Goal: Task Accomplishment & Management: Complete application form

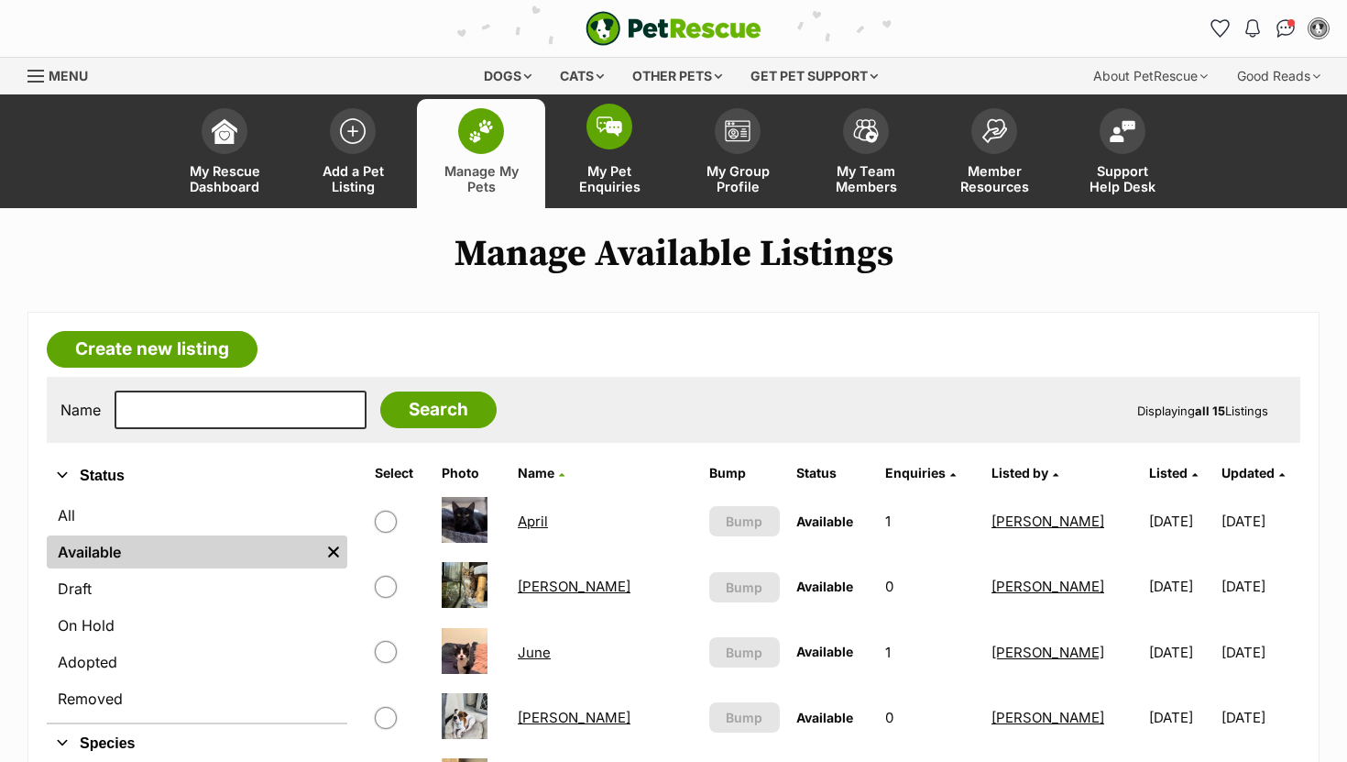
click at [610, 129] on img at bounding box center [610, 126] width 26 height 20
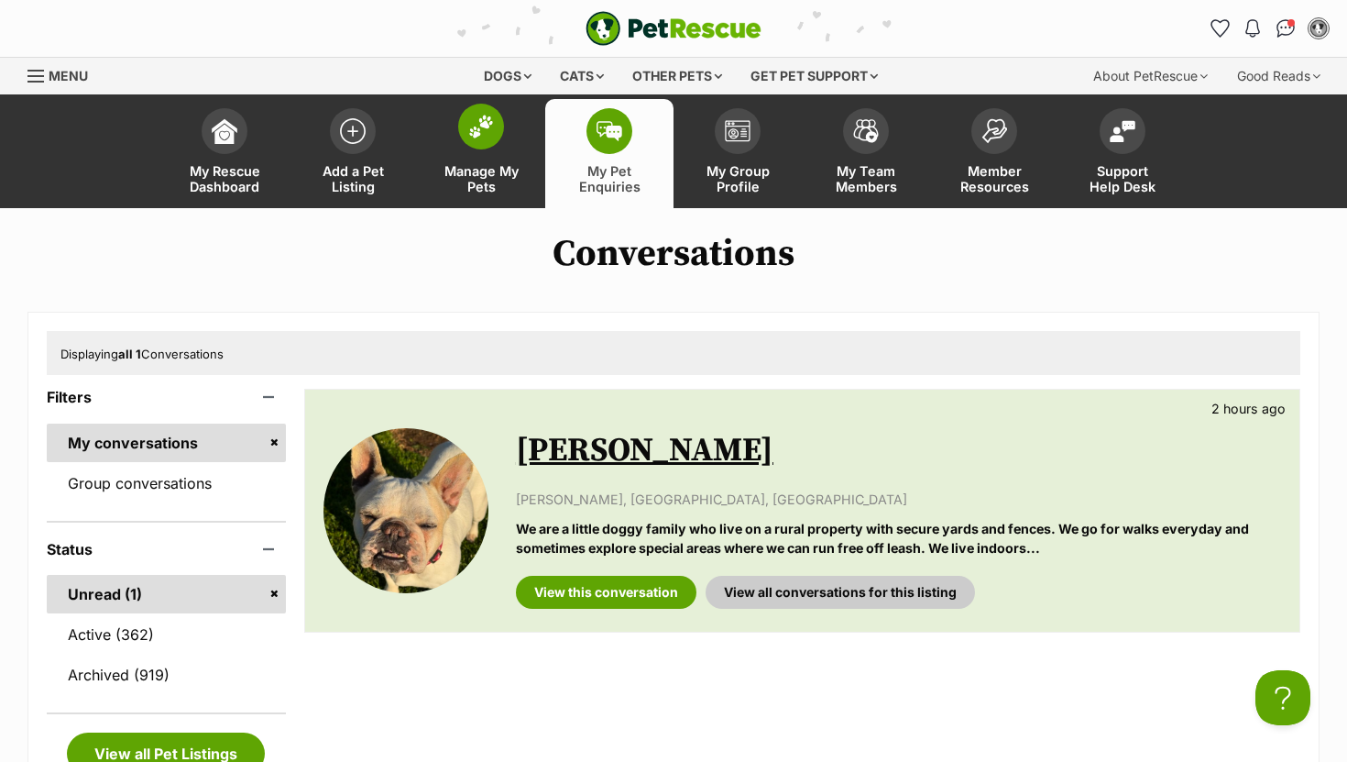
click at [472, 150] on link "Manage My Pets" at bounding box center [481, 153] width 128 height 109
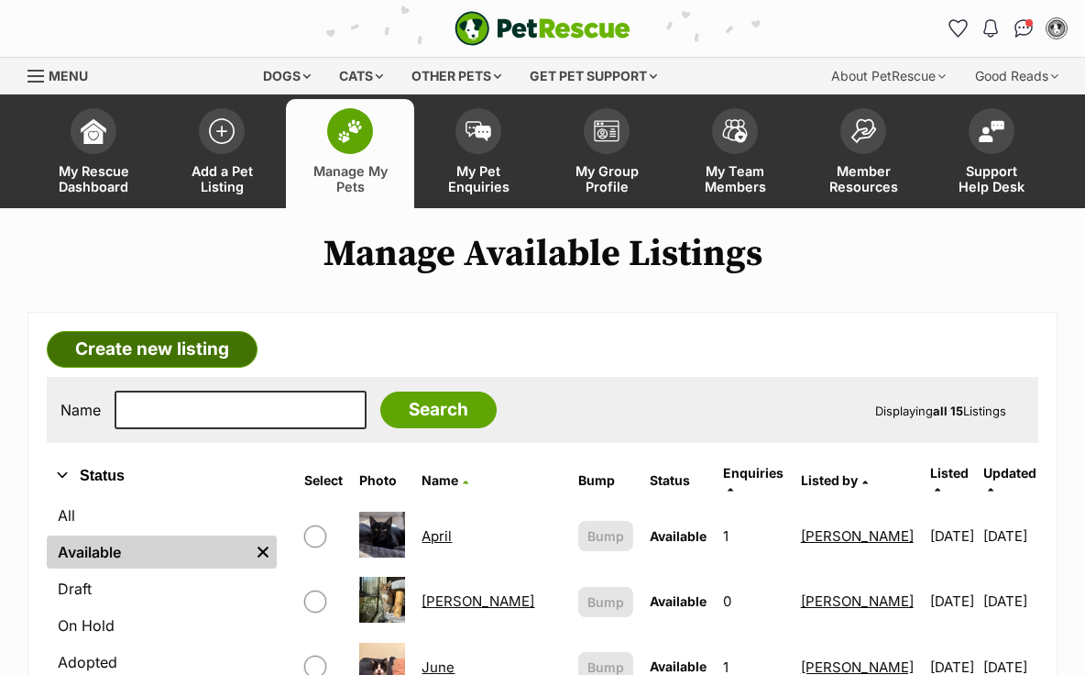
click at [233, 351] on link "Create new listing" at bounding box center [152, 349] width 211 height 37
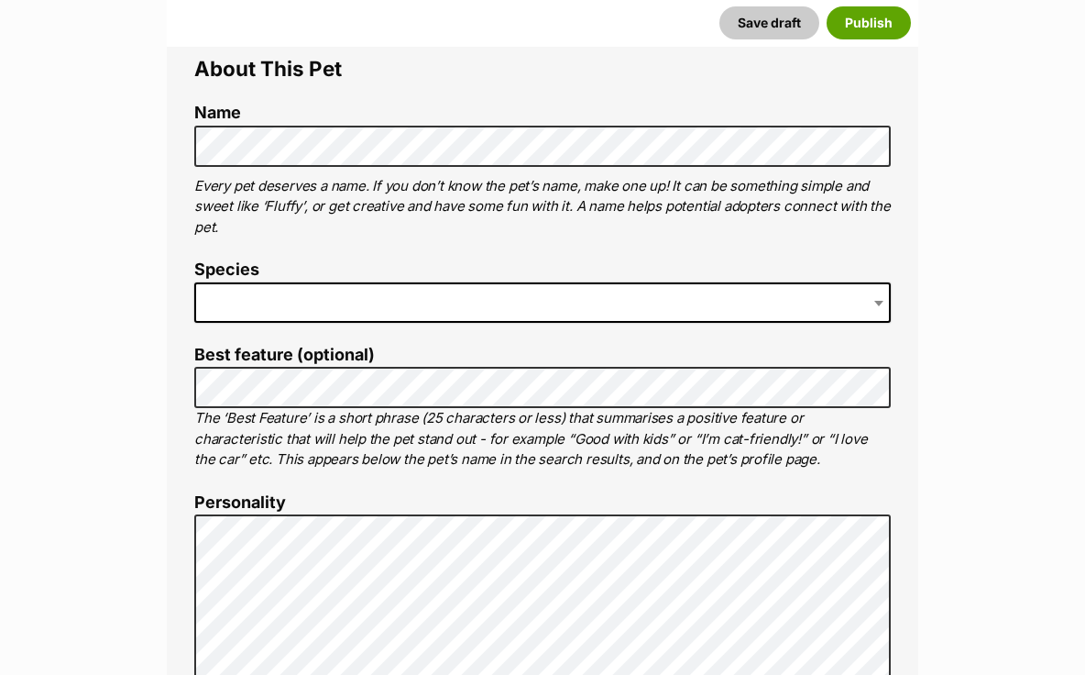
scroll to position [665, 0]
click at [318, 302] on span at bounding box center [542, 301] width 697 height 40
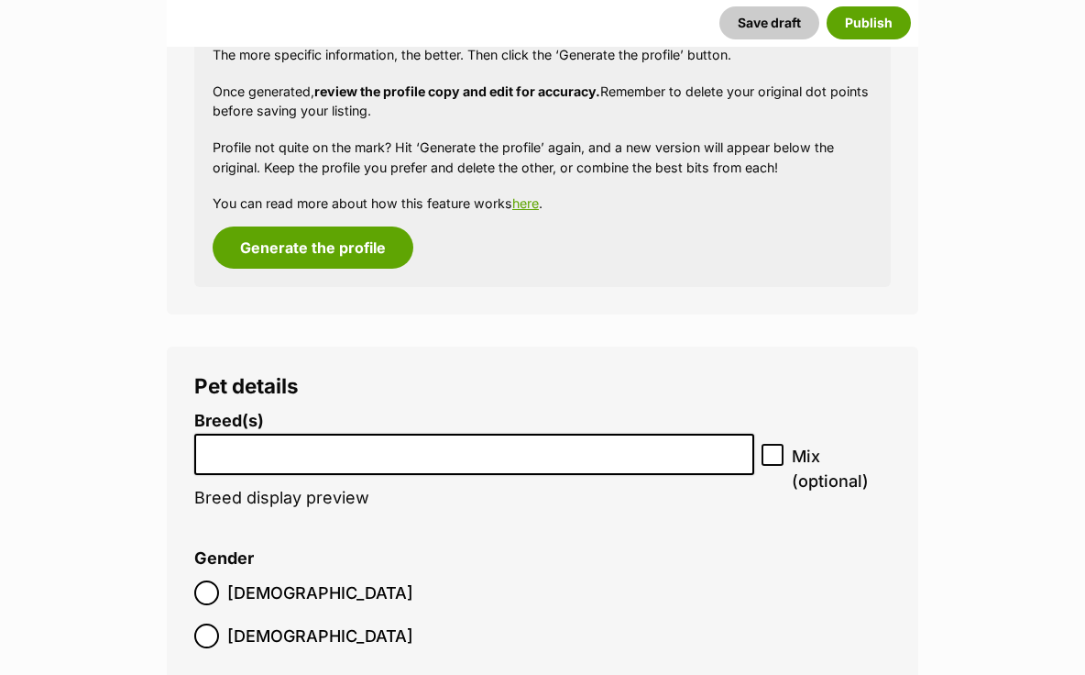
scroll to position [2496, 0]
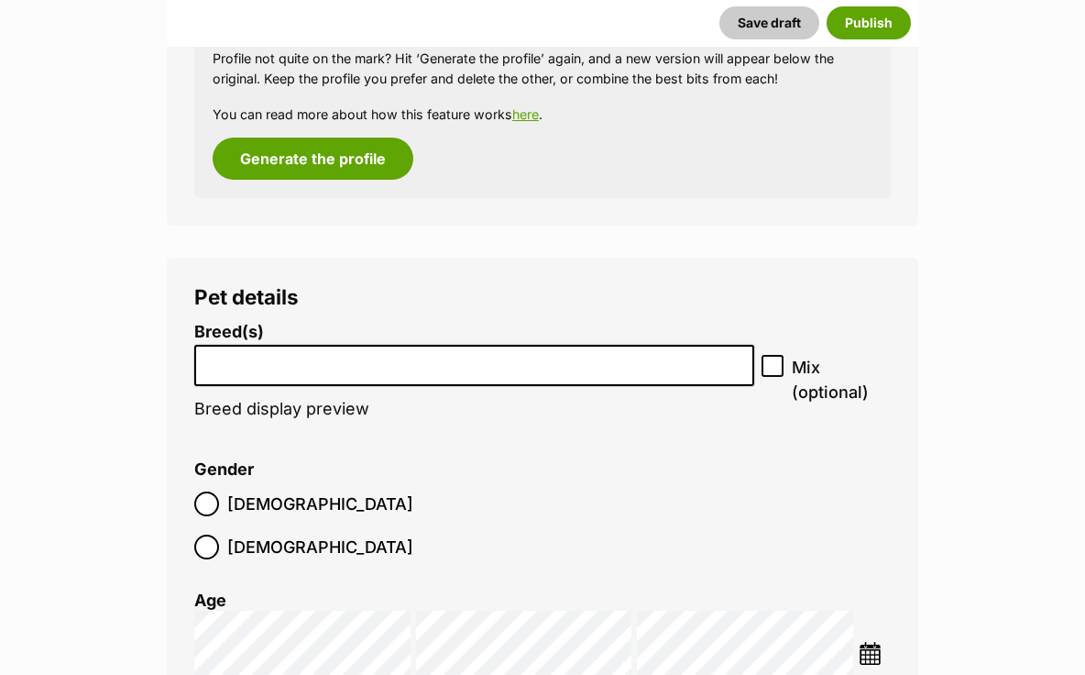
click at [311, 357] on input "search" at bounding box center [474, 360] width 547 height 19
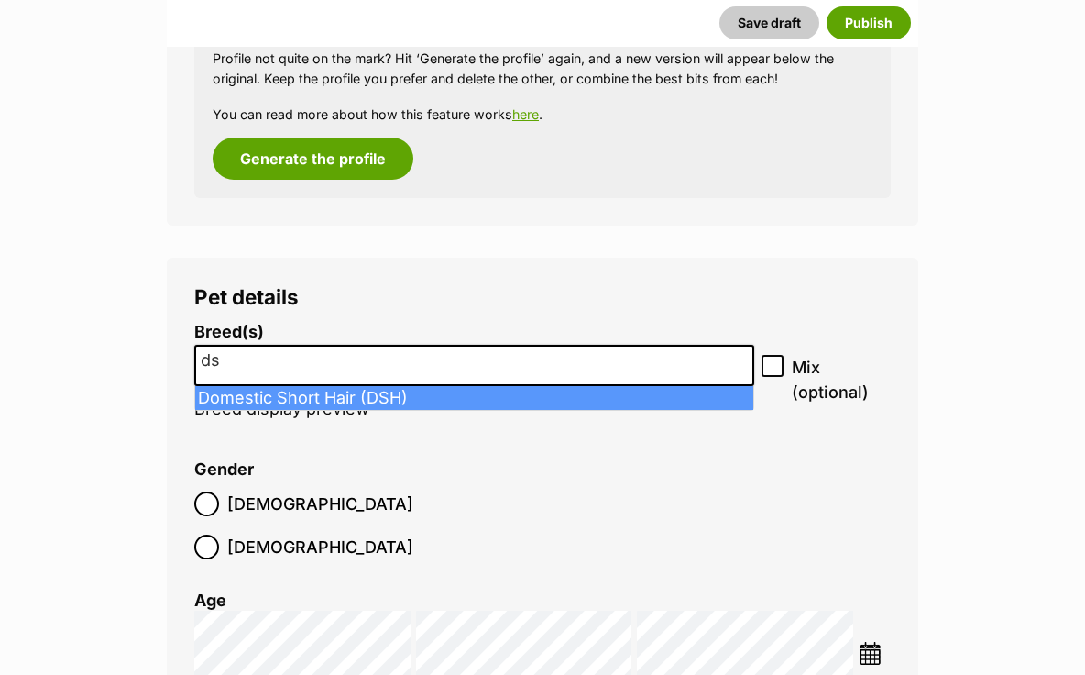
type input "ds"
select select "252102"
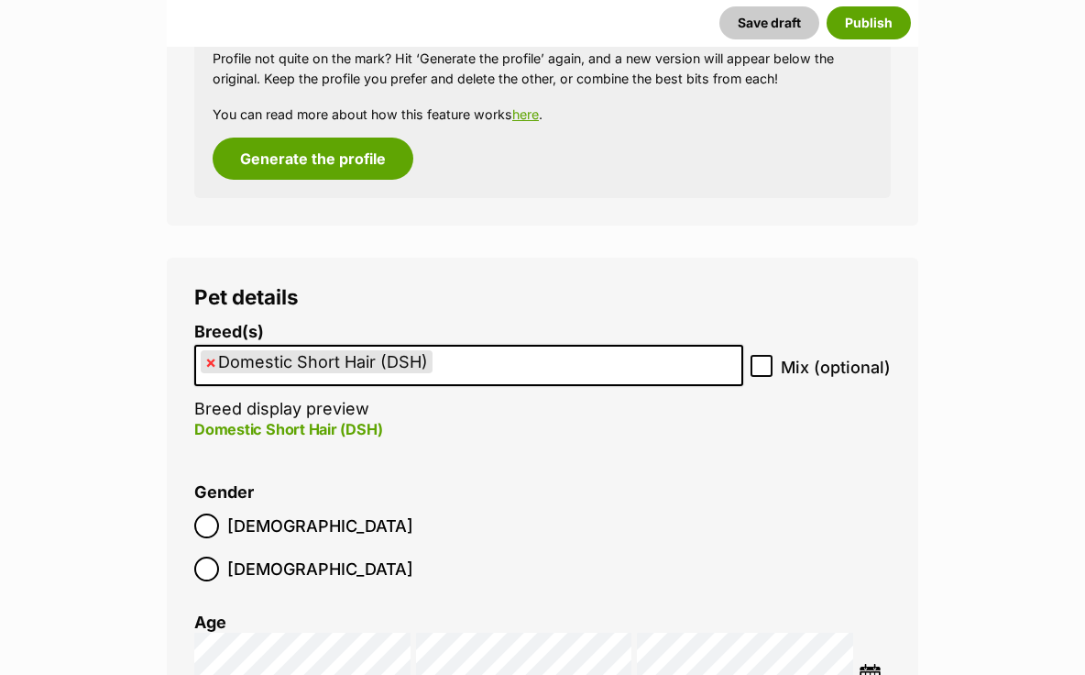
click at [225, 532] on label "Male" at bounding box center [303, 525] width 219 height 25
click at [864, 664] on img at bounding box center [870, 675] width 23 height 23
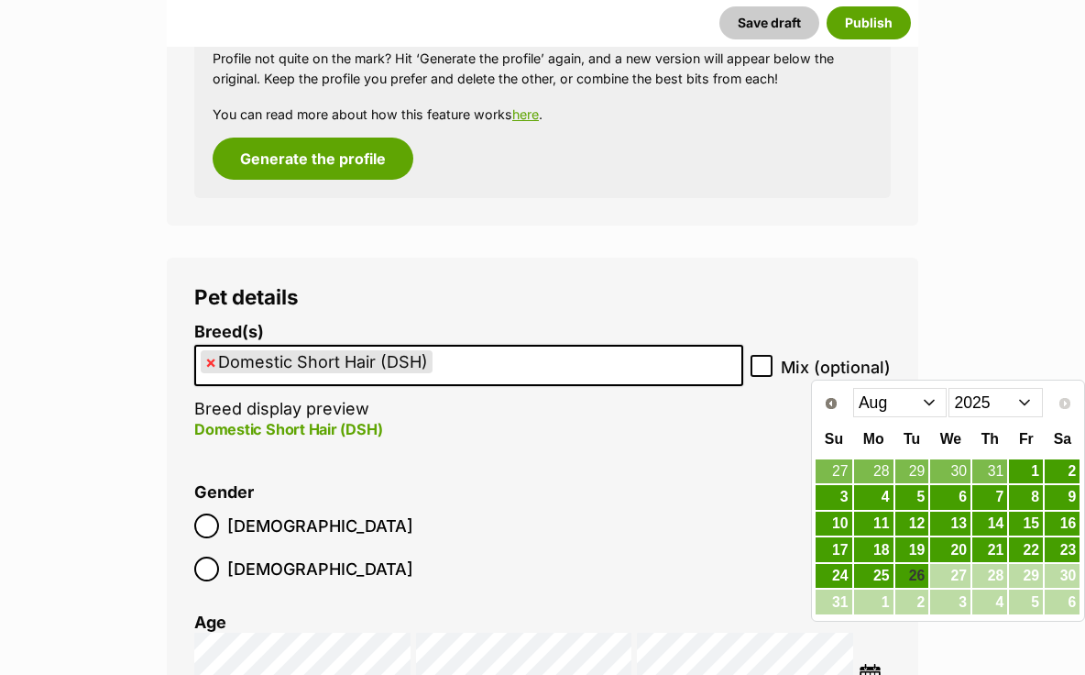
click at [931, 399] on select "Jan Feb Mar Apr May Jun Jul Aug" at bounding box center [900, 402] width 94 height 29
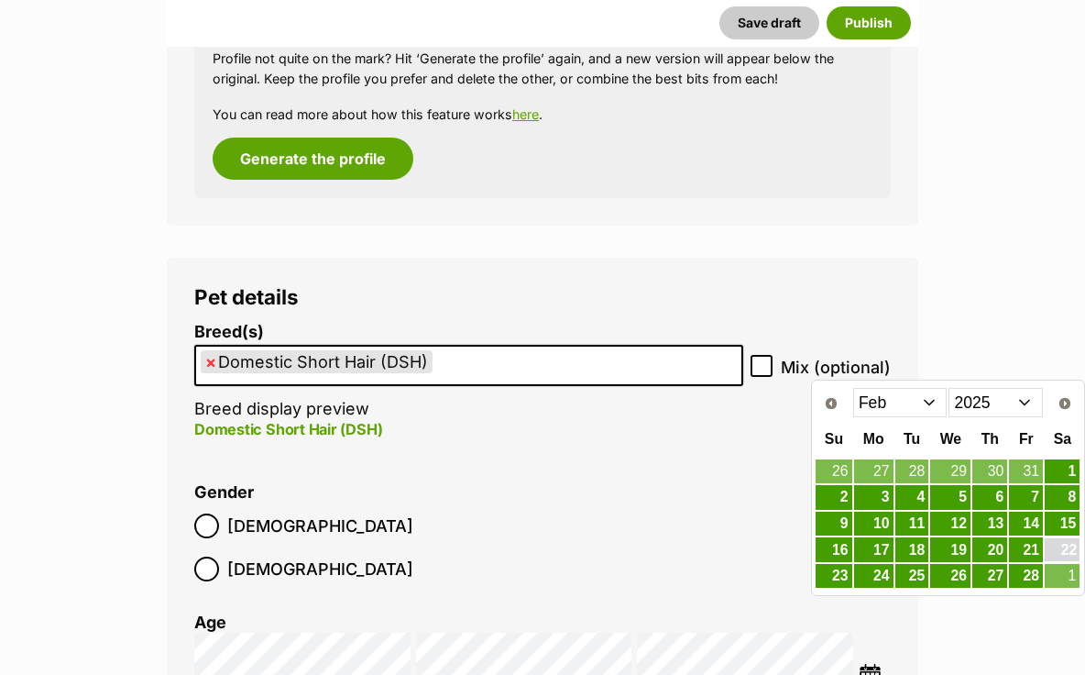
click at [1067, 551] on link "22" at bounding box center [1062, 549] width 35 height 23
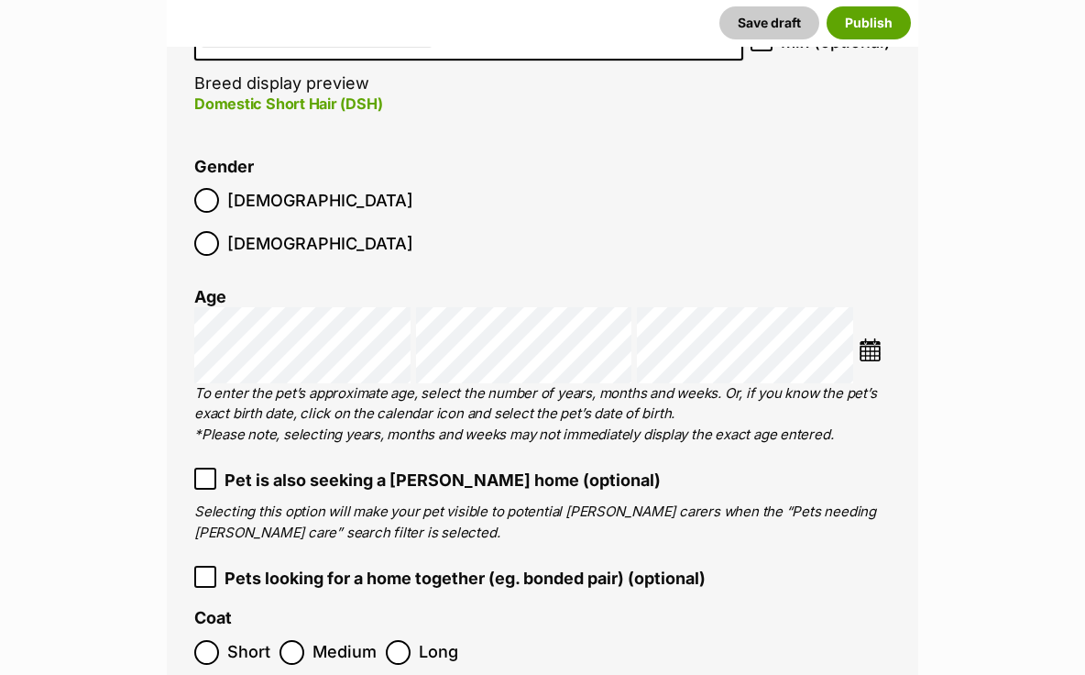
scroll to position [2950, 0]
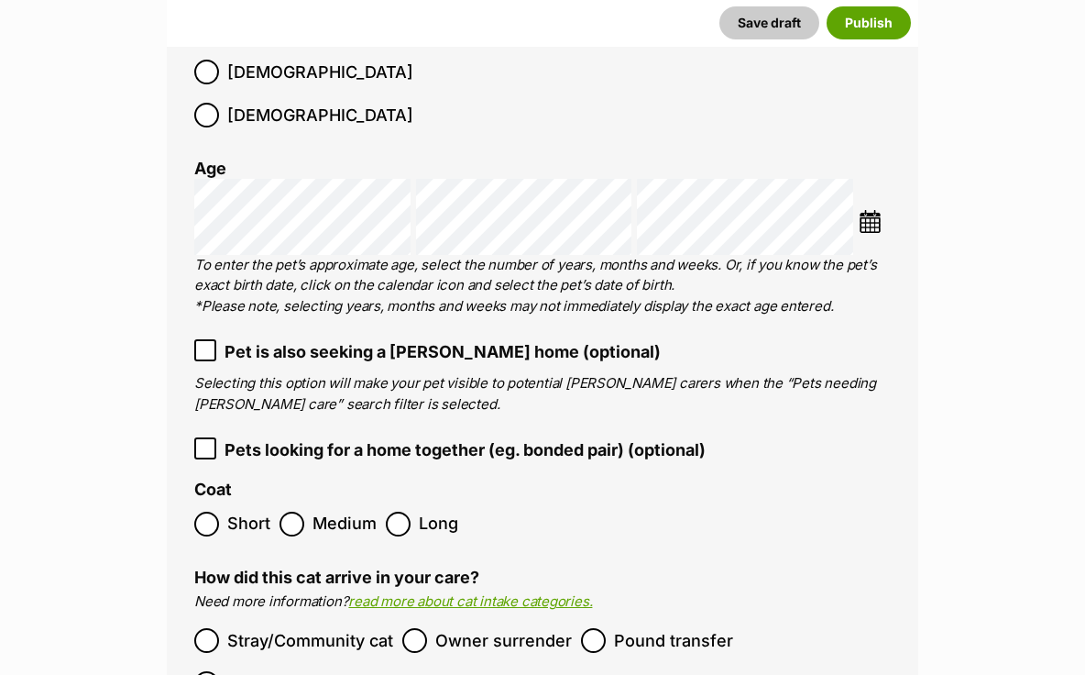
click at [225, 511] on label "Short" at bounding box center [232, 523] width 76 height 25
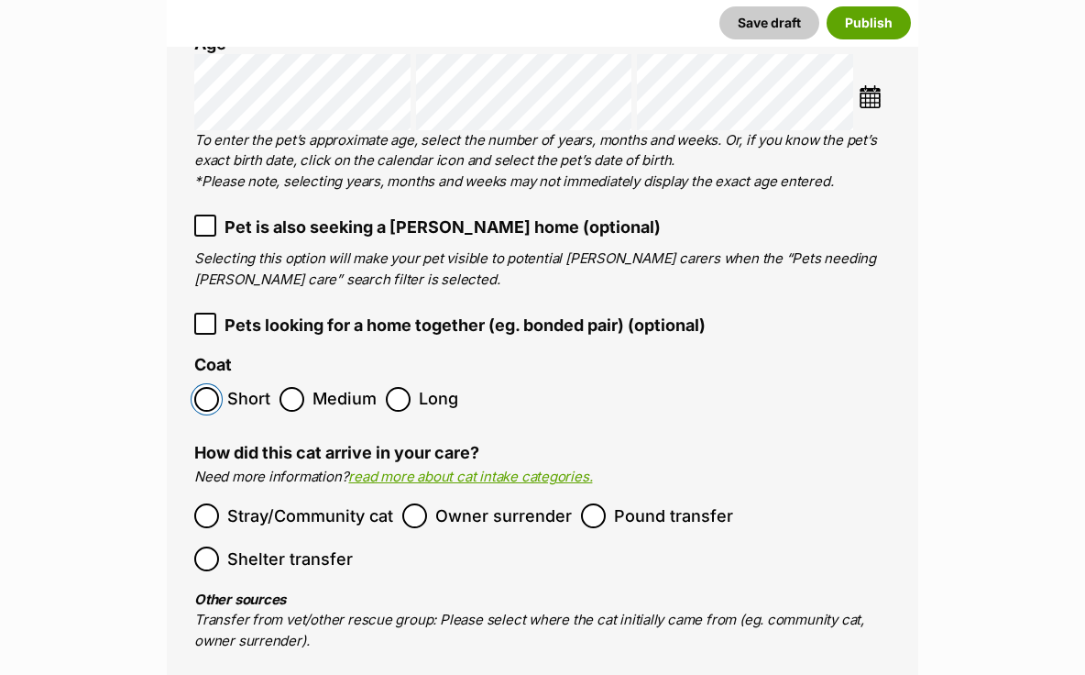
scroll to position [3084, 0]
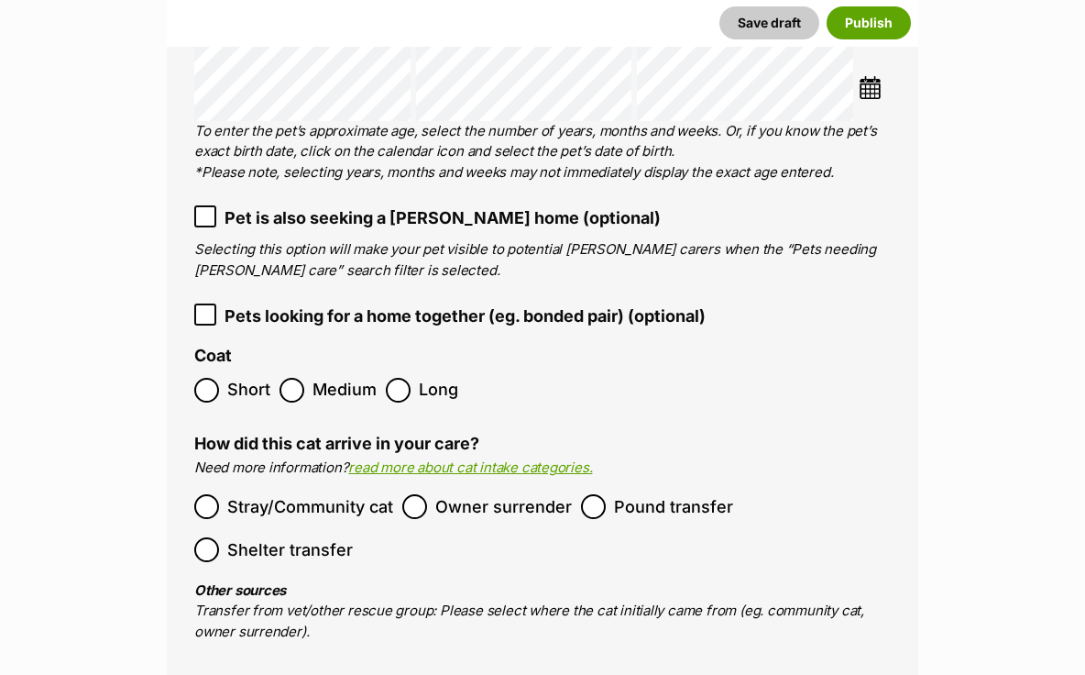
click at [623, 494] on span "Pound transfer" at bounding box center [673, 506] width 119 height 25
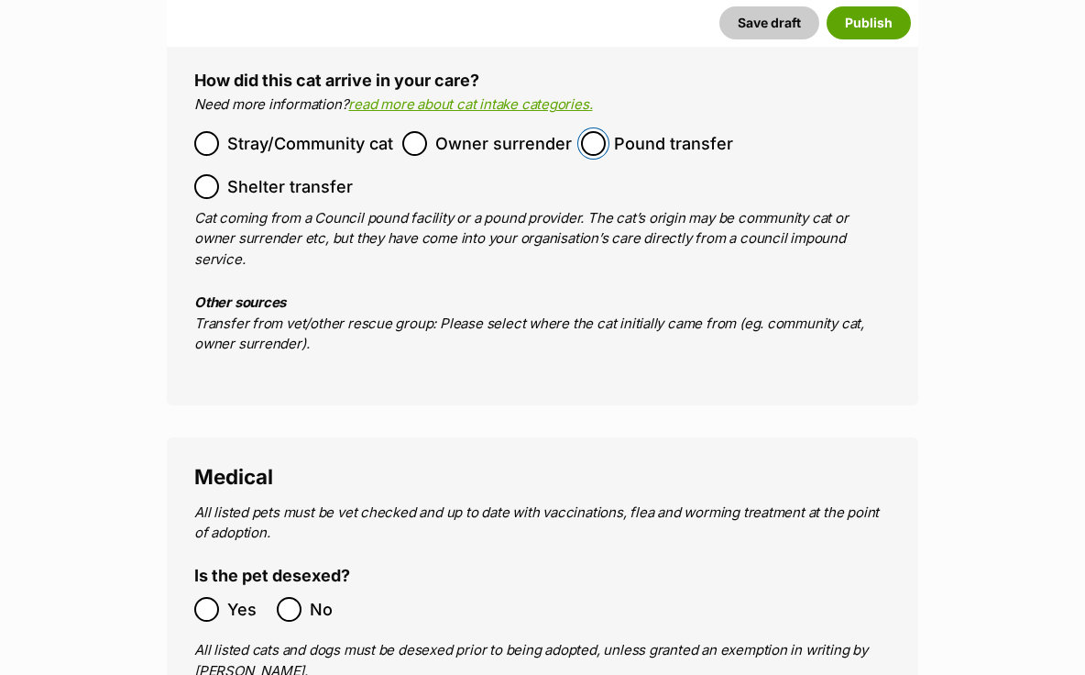
scroll to position [3512, 0]
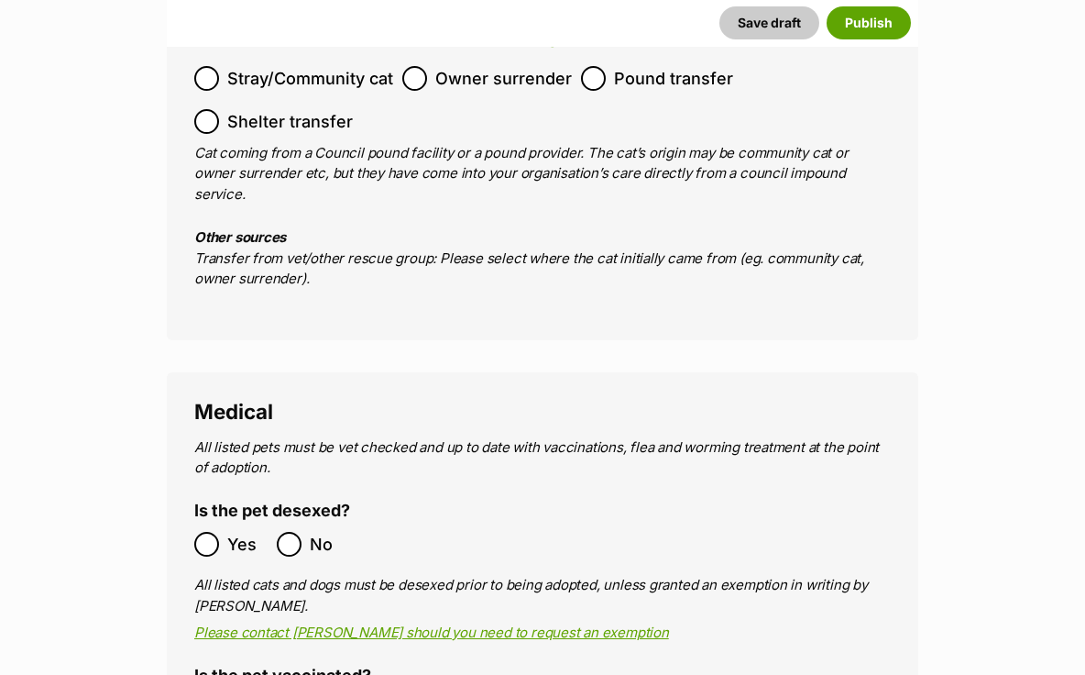
click at [231, 532] on span "Yes" at bounding box center [247, 544] width 40 height 25
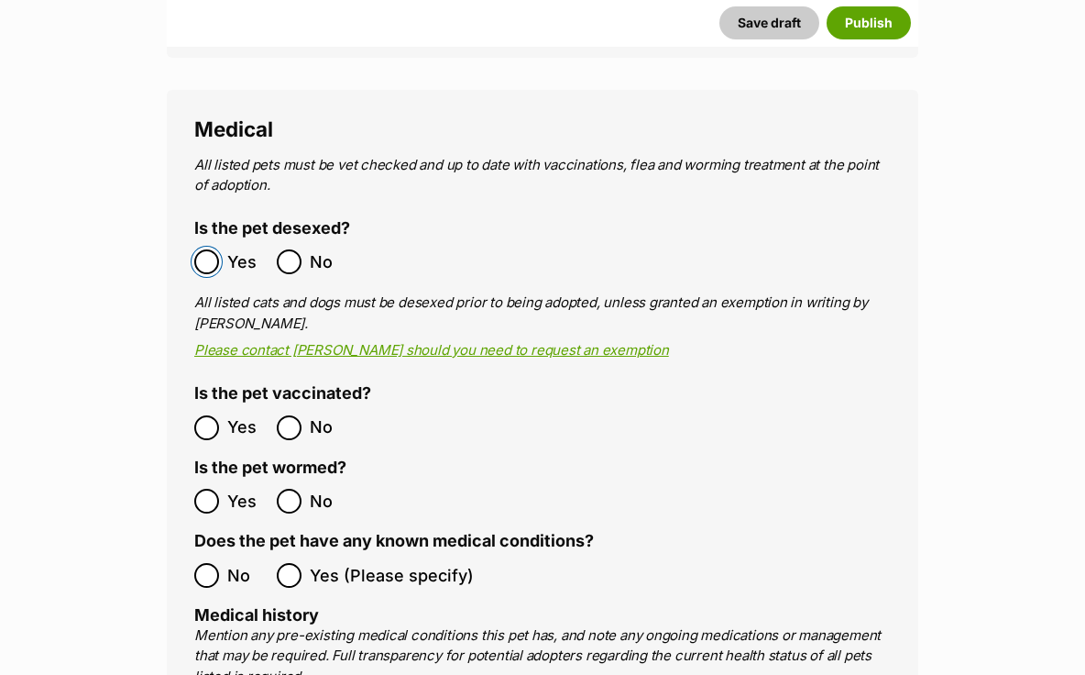
scroll to position [3803, 0]
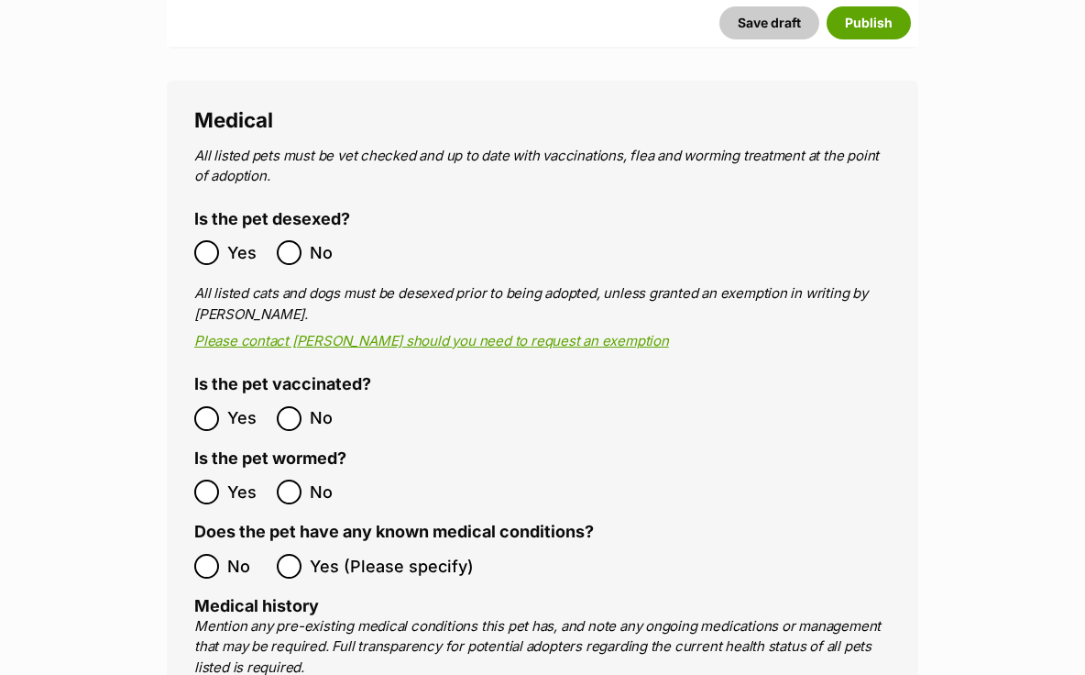
click at [224, 406] on label "Yes" at bounding box center [230, 418] width 73 height 25
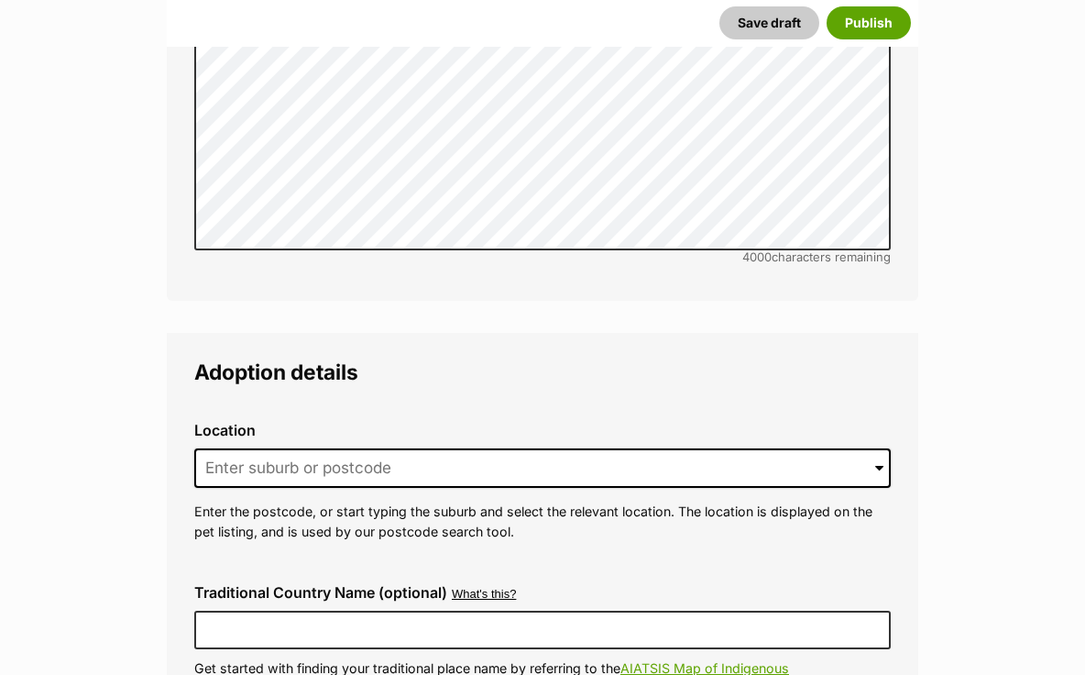
scroll to position [4702, 0]
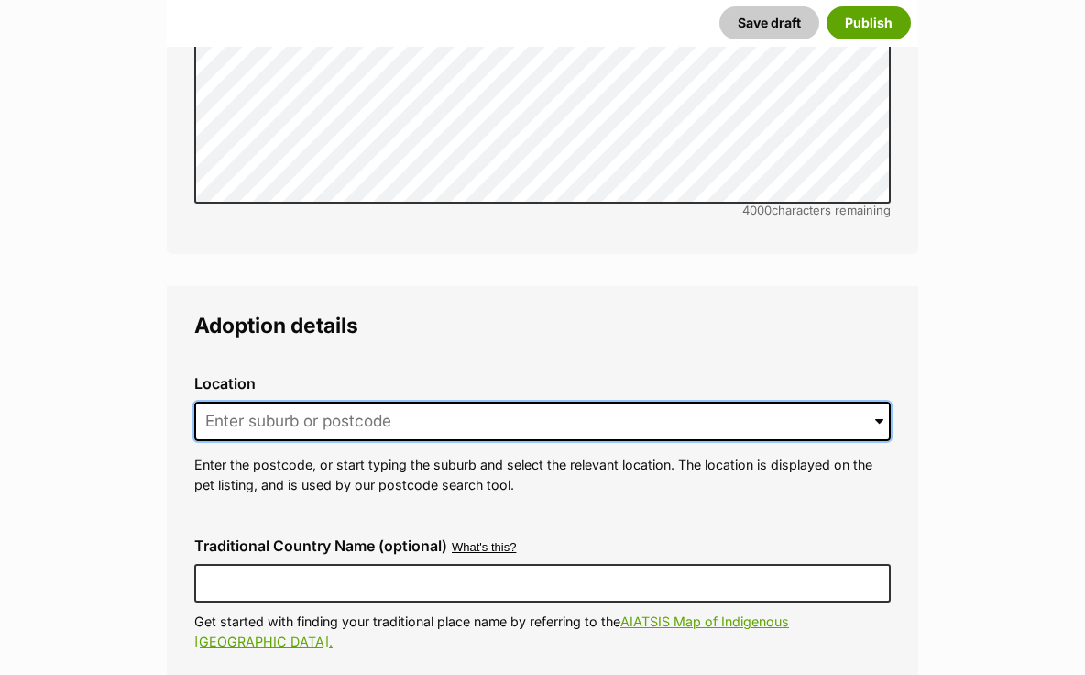
click at [265, 401] on input at bounding box center [542, 421] width 697 height 40
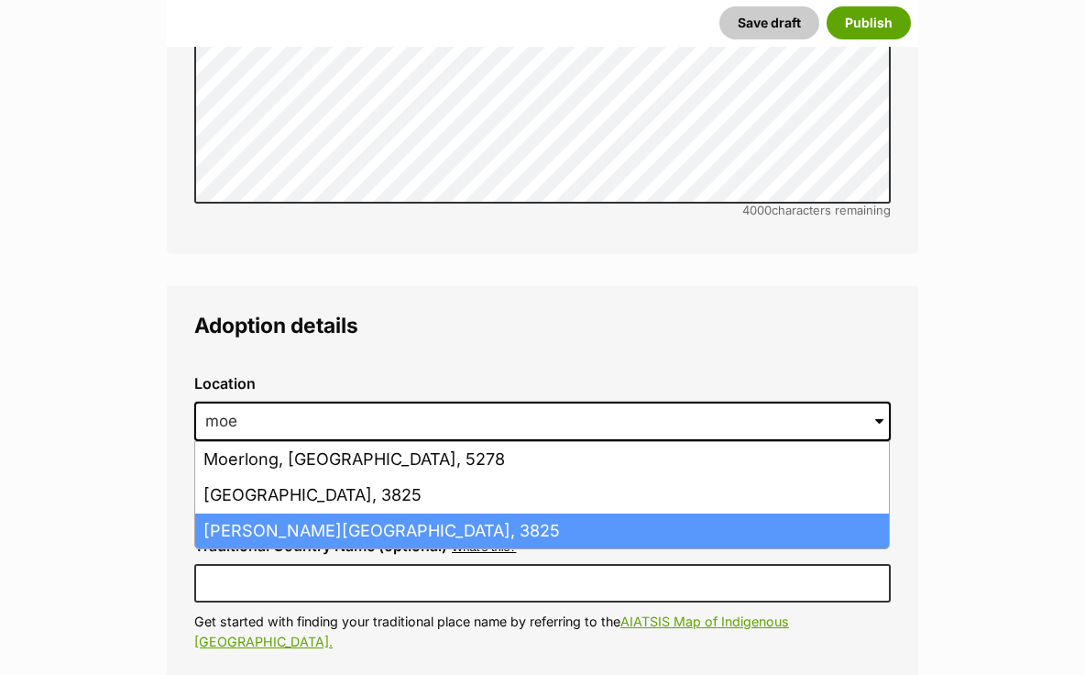
click at [280, 513] on li "Moe, Victoria, 3825" at bounding box center [542, 531] width 694 height 36
type input "Moe, Victoria, 3825"
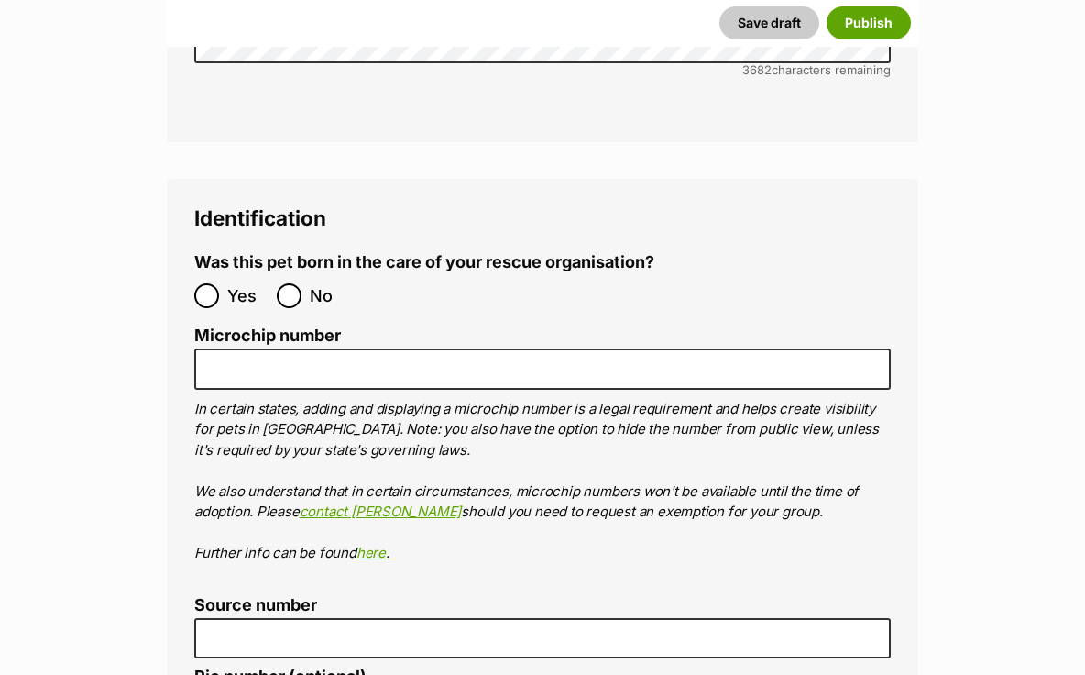
scroll to position [6606, 0]
click at [291, 284] on input "No" at bounding box center [289, 296] width 25 height 25
radio input "true"
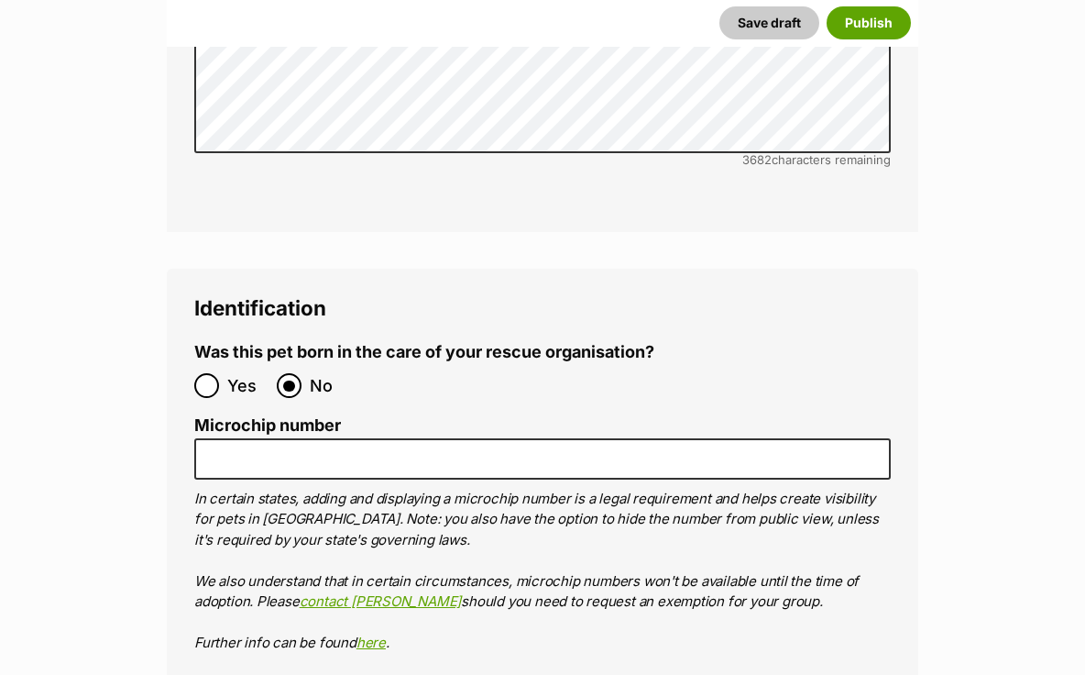
scroll to position [6523, 0]
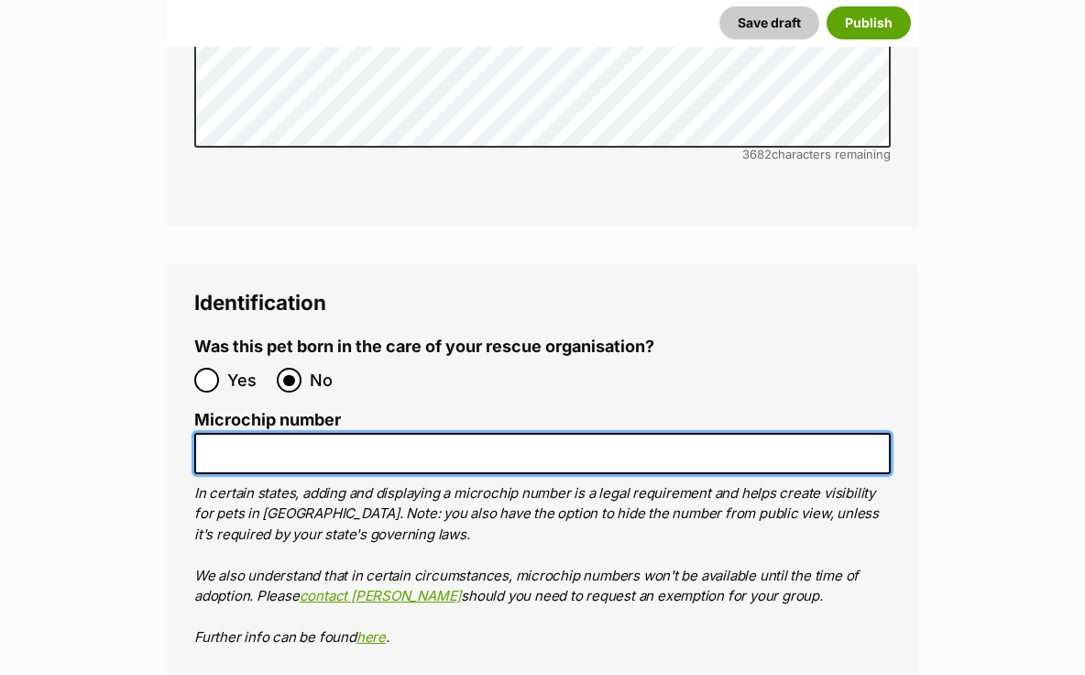
click at [312, 433] on input "Microchip number" at bounding box center [542, 453] width 697 height 41
paste input "956000017513352"
type input "956000017513352"
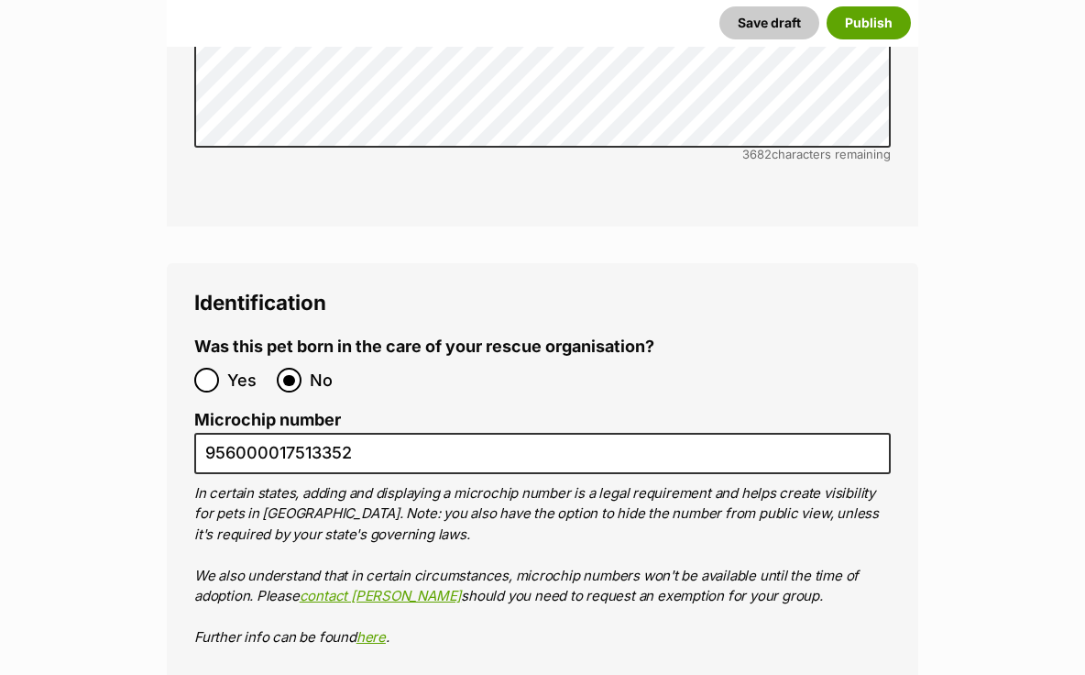
type input "RE102353"
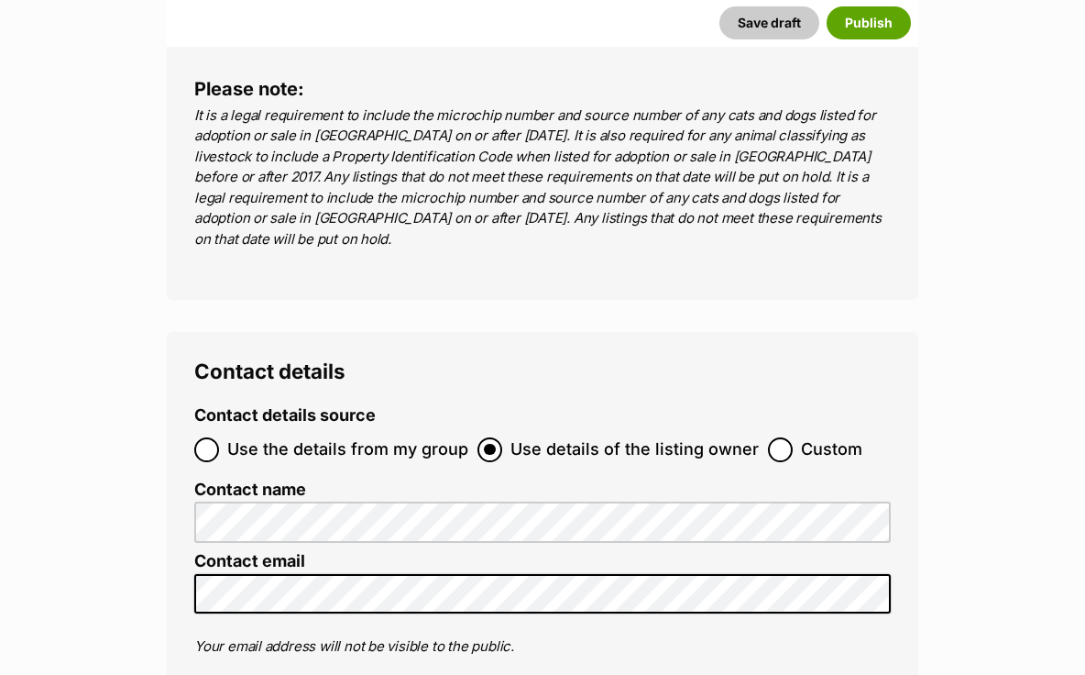
scroll to position [7382, 0]
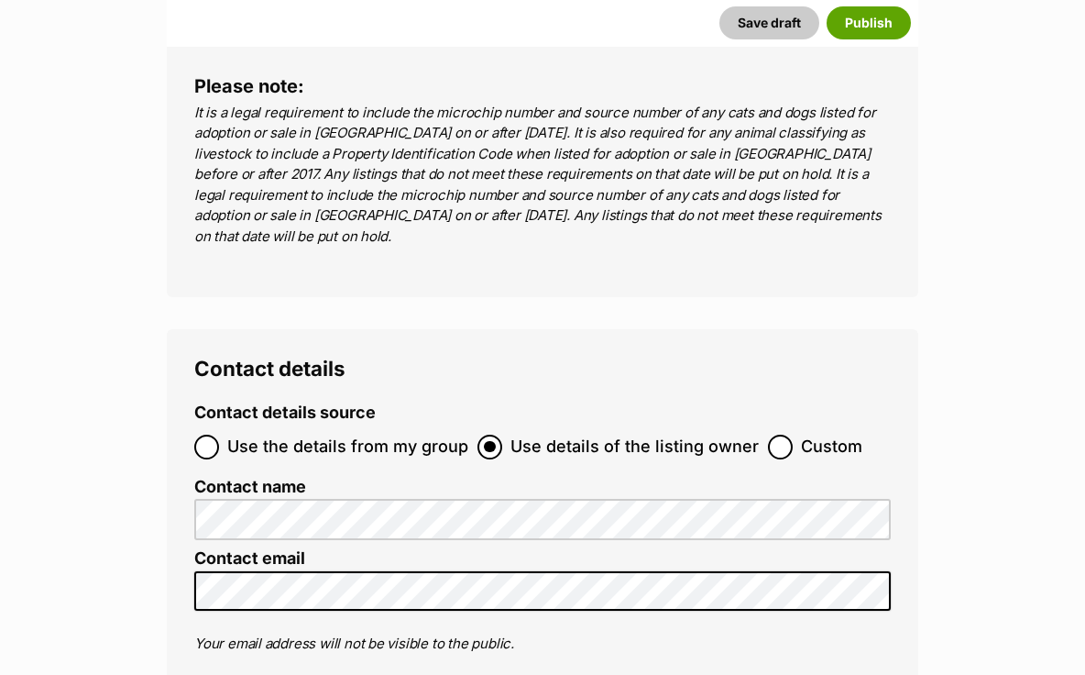
radio input "true"
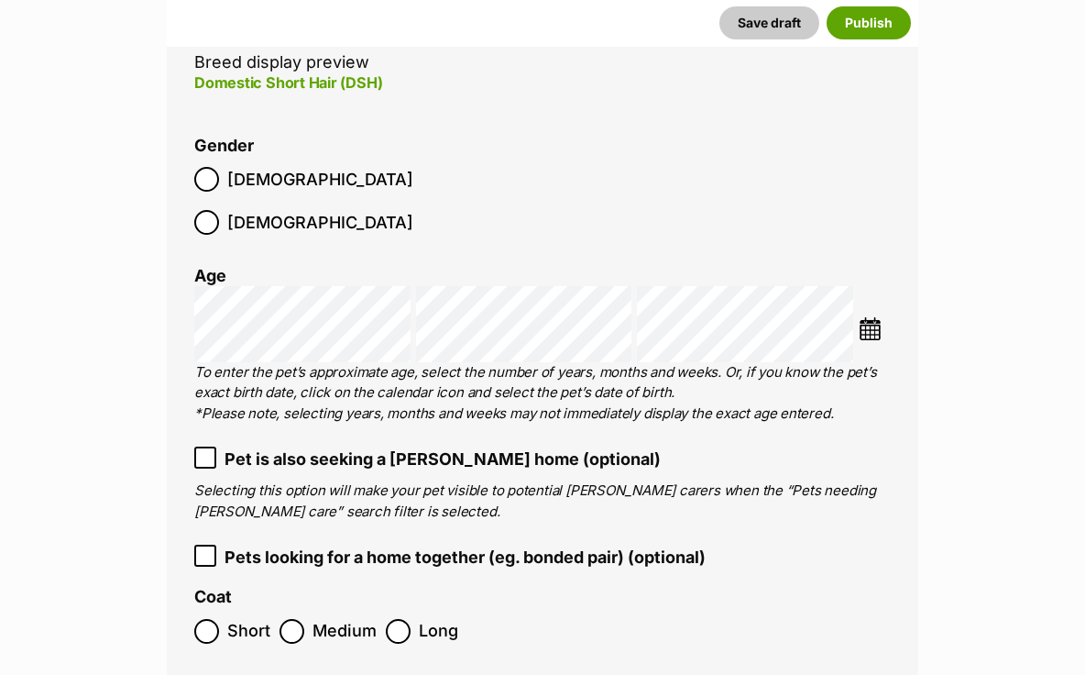
scroll to position [2824, 0]
click at [200, 548] on icon at bounding box center [205, 554] width 13 height 13
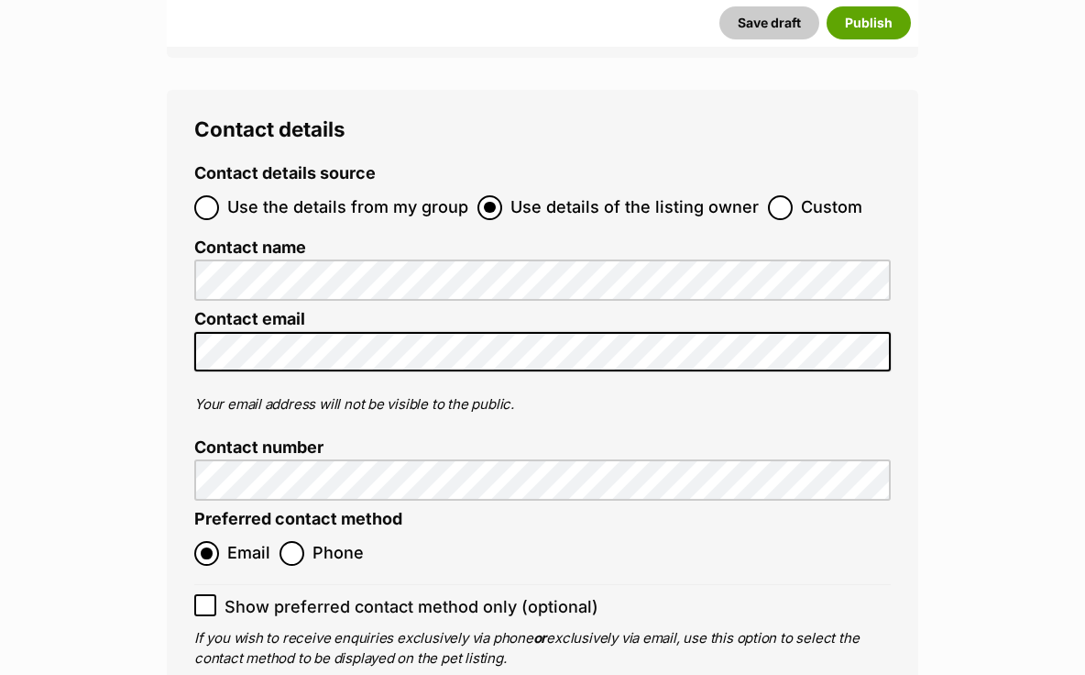
scroll to position [7733, 0]
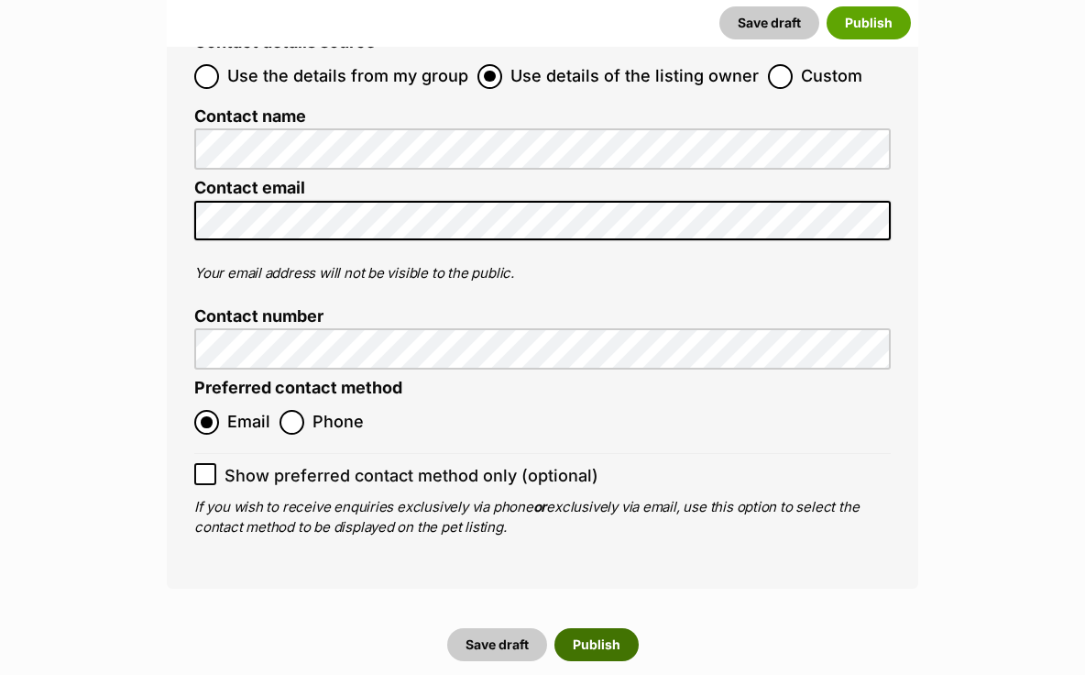
click at [605, 628] on button "Publish" at bounding box center [597, 644] width 84 height 33
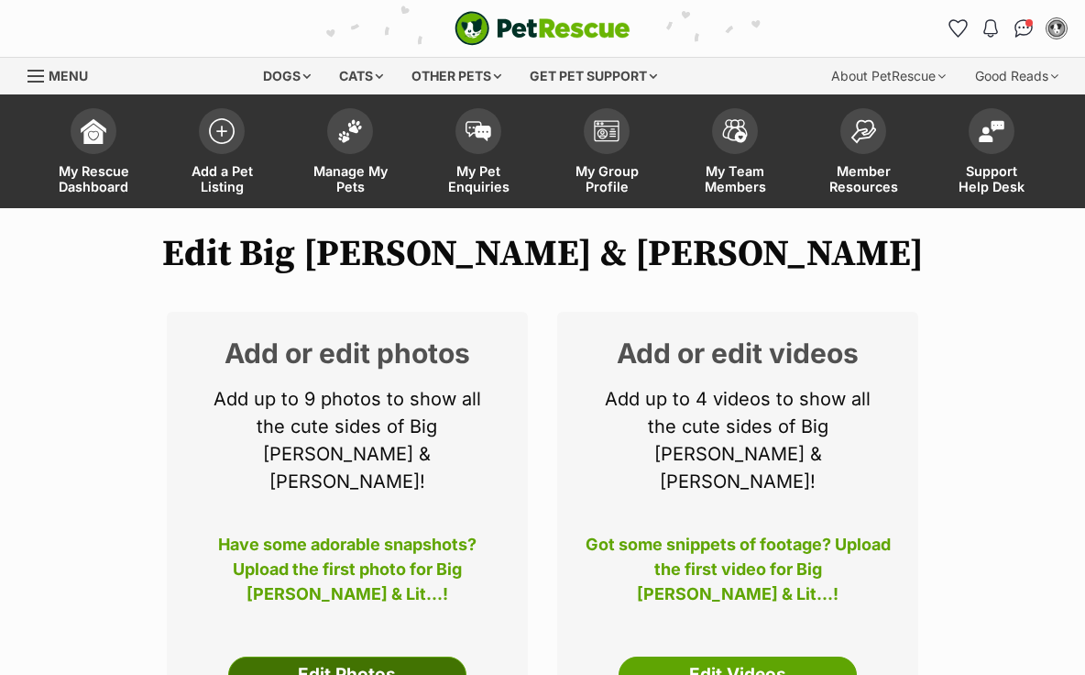
click at [394, 656] on link "Edit Photos" at bounding box center [347, 674] width 238 height 37
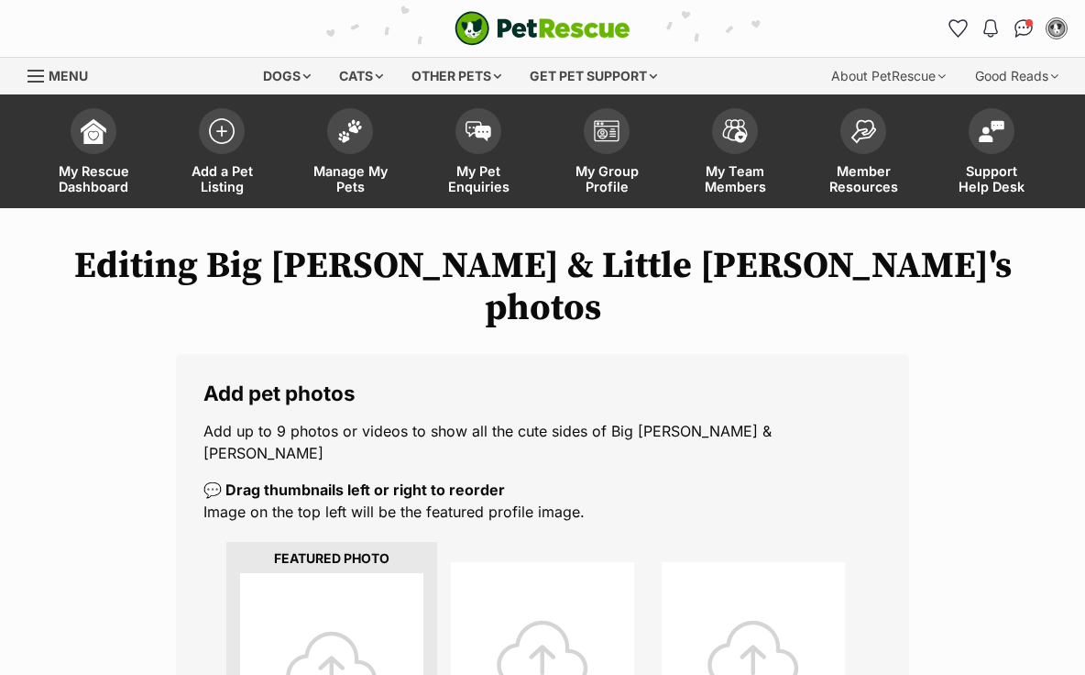
scroll to position [177, 0]
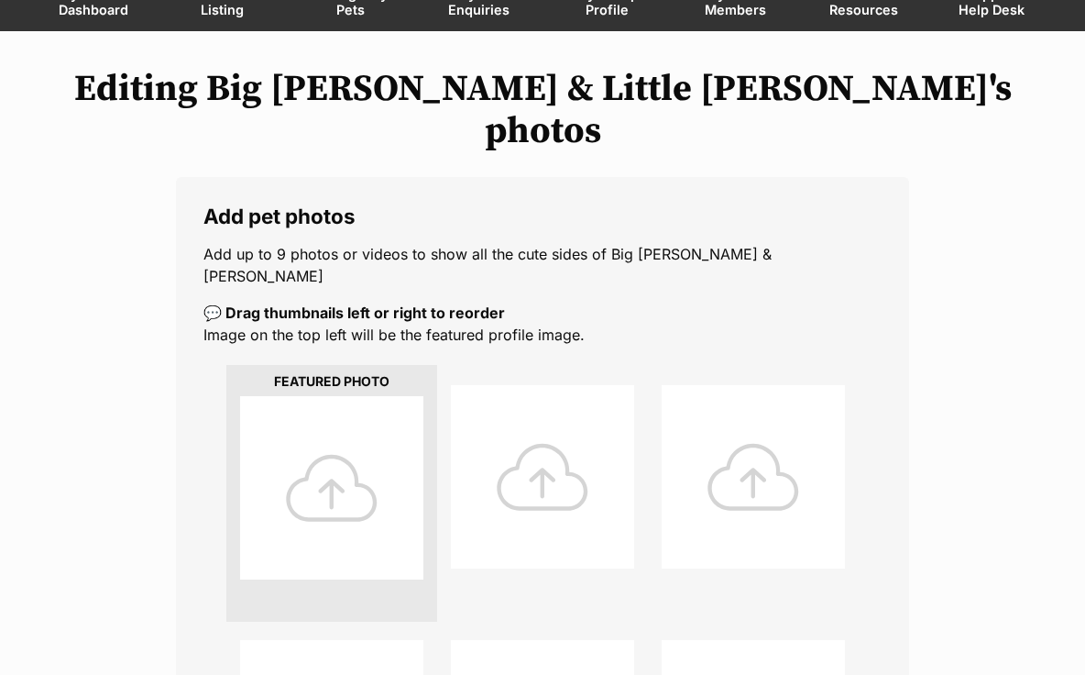
click at [331, 428] on div at bounding box center [331, 487] width 183 height 183
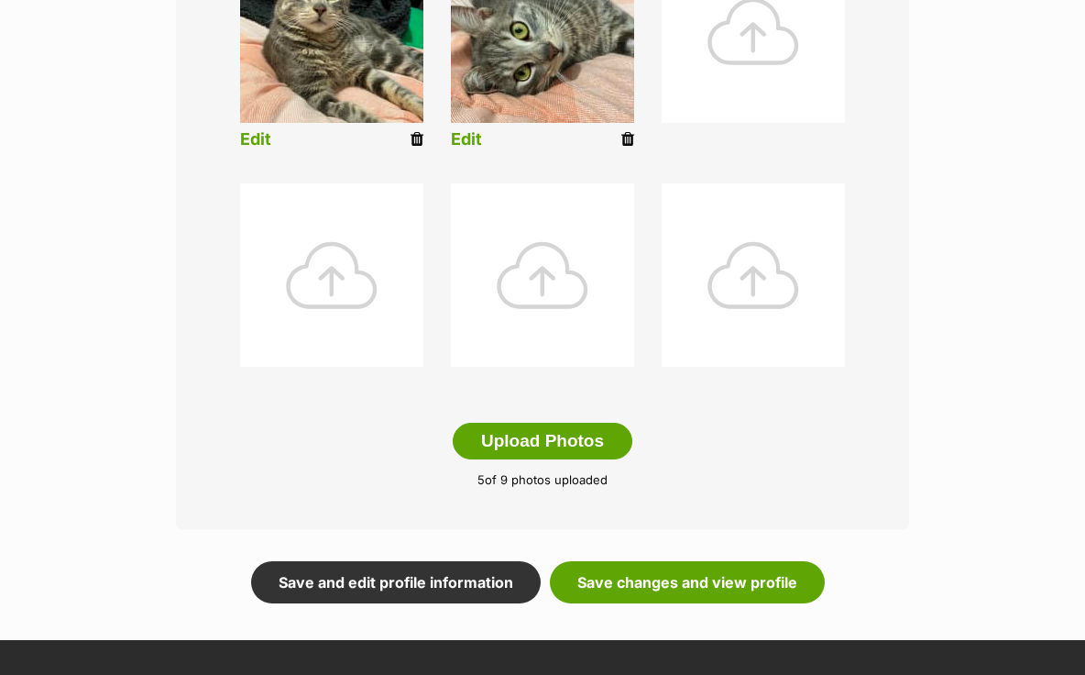
scroll to position [881, 0]
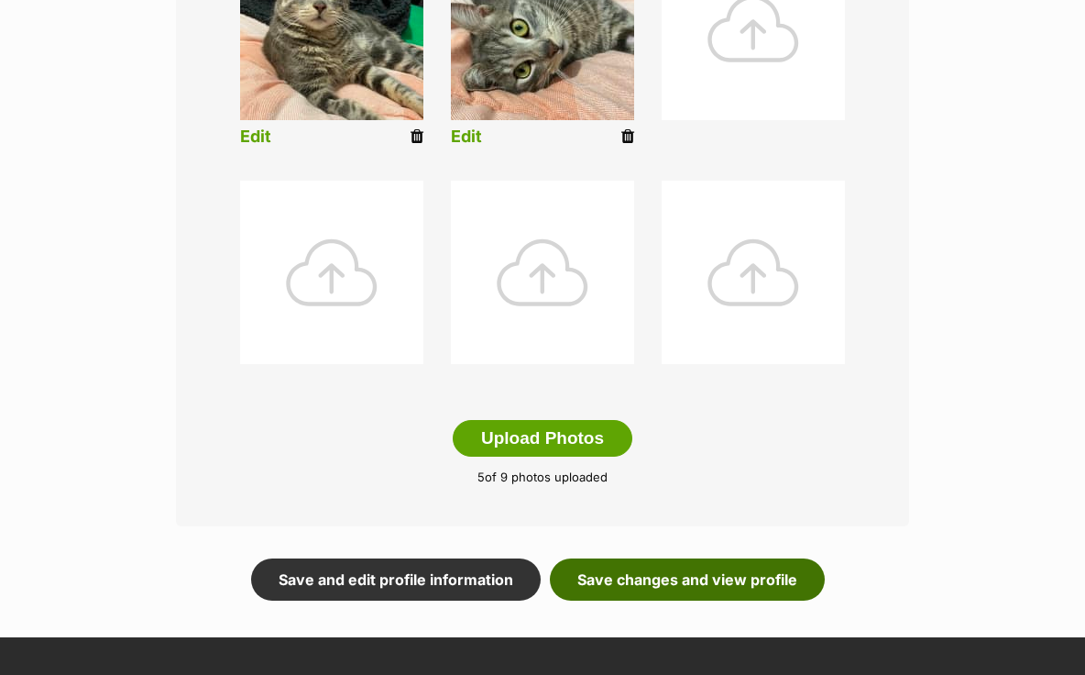
click at [646, 558] on link "Save changes and view profile" at bounding box center [687, 579] width 275 height 42
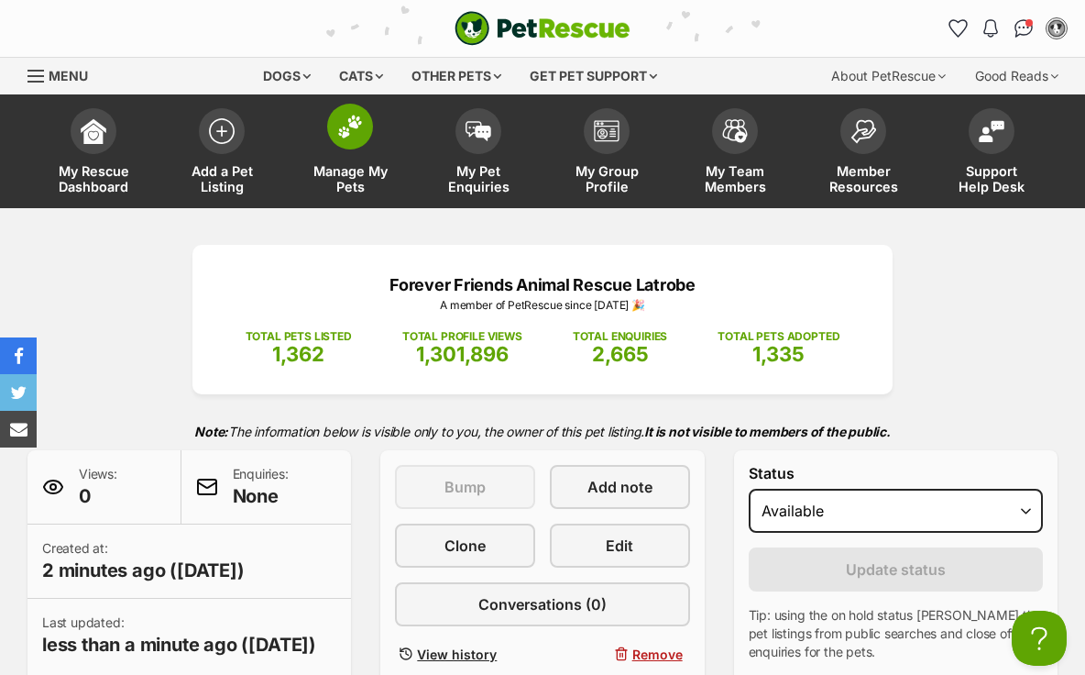
click at [368, 128] on span at bounding box center [350, 127] width 46 height 46
